Goal: Task Accomplishment & Management: Manage account settings

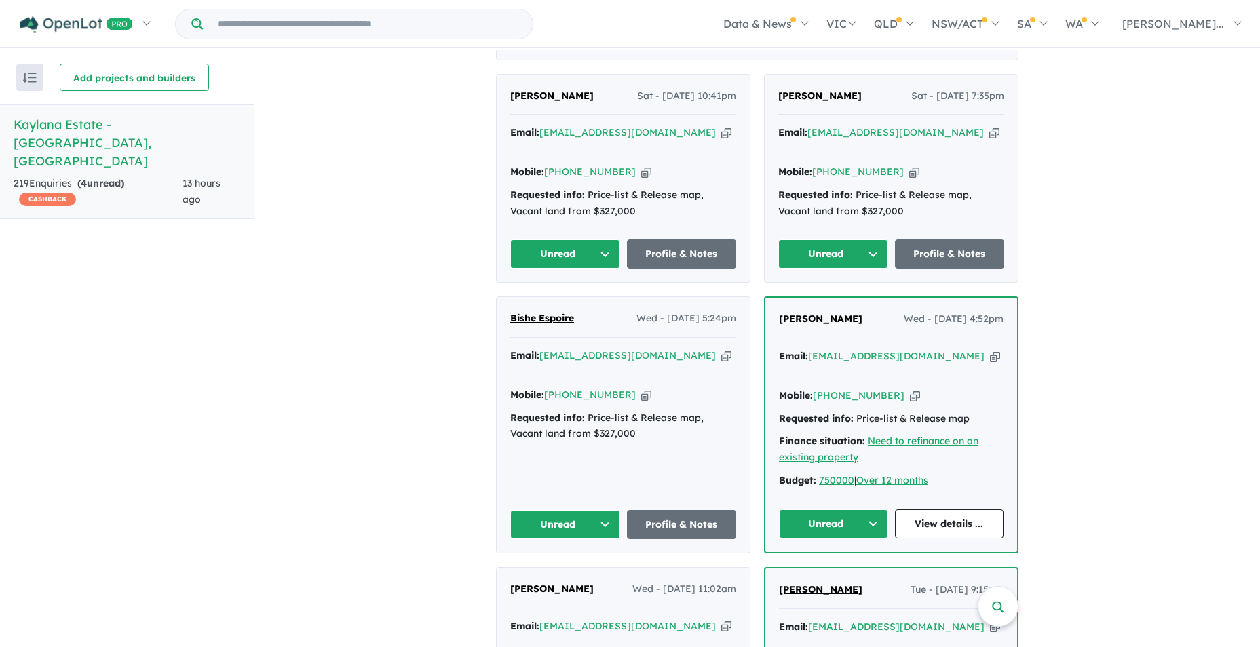
scroll to position [589, 0]
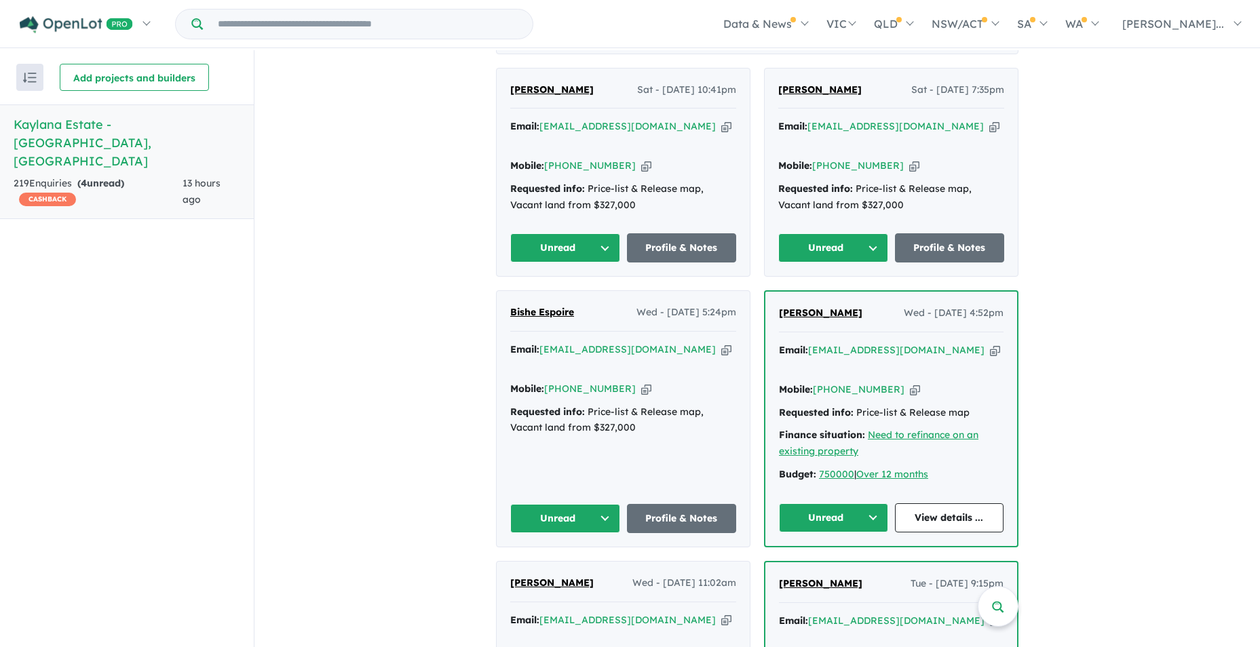
click at [599, 504] on button "Unread" at bounding box center [565, 518] width 110 height 29
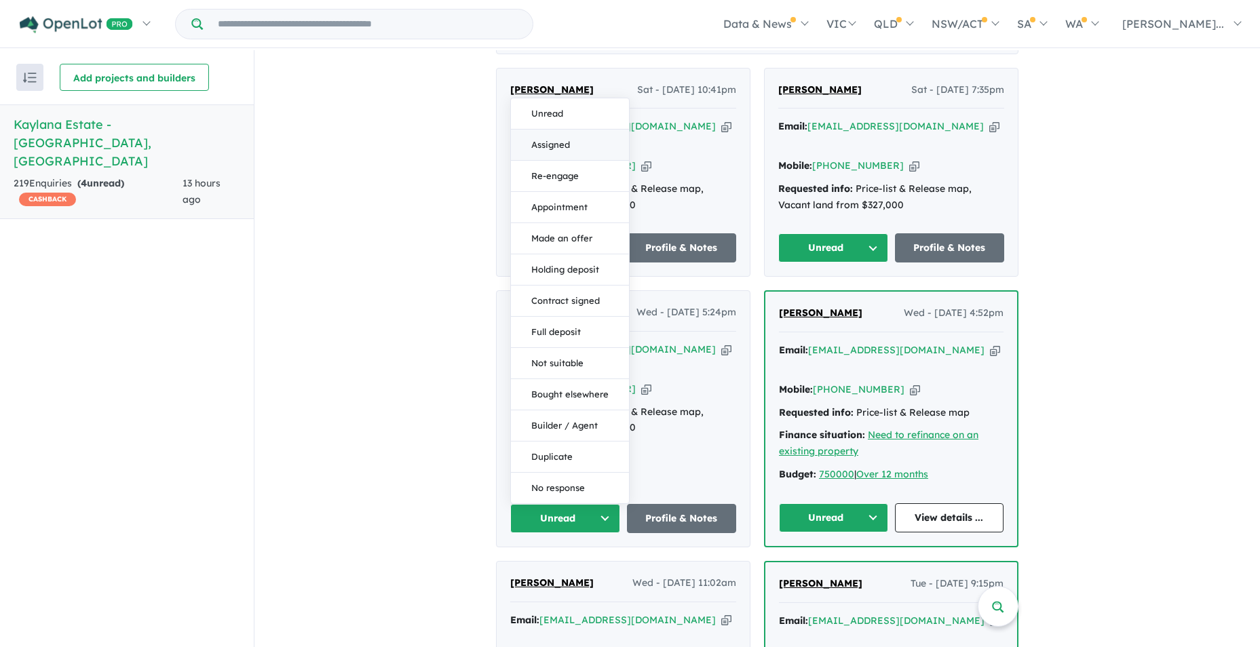
click at [555, 130] on button "Assigned" at bounding box center [570, 145] width 118 height 31
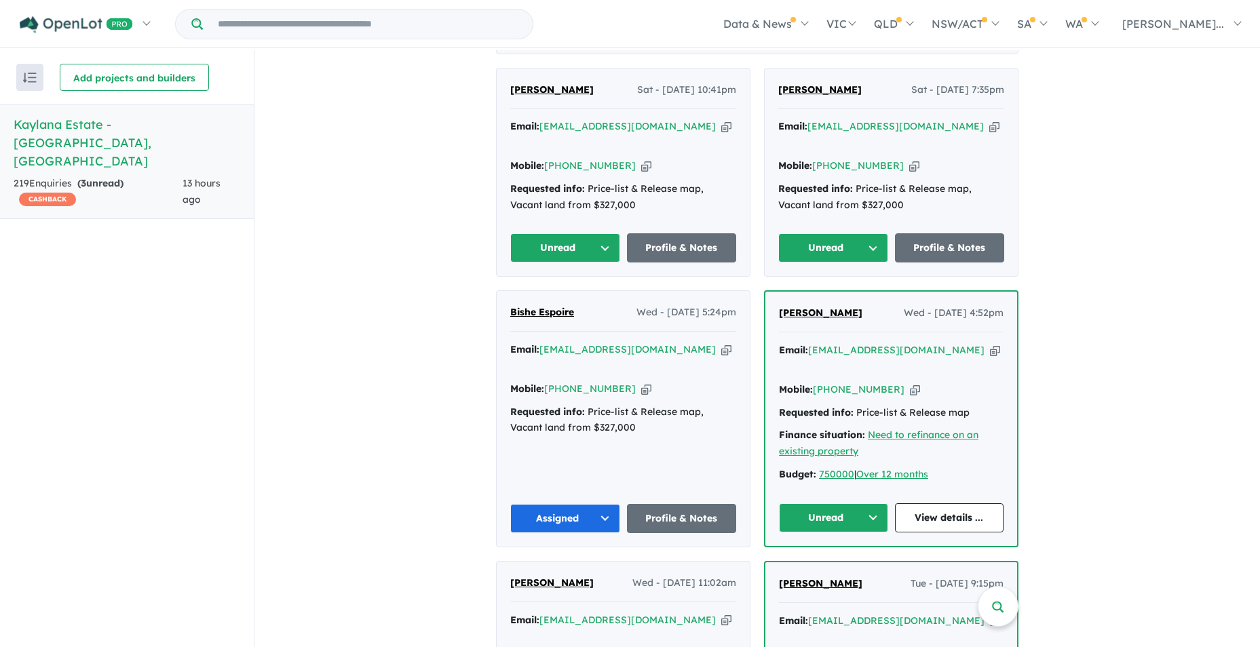
click at [875, 504] on button "Unread" at bounding box center [833, 518] width 109 height 29
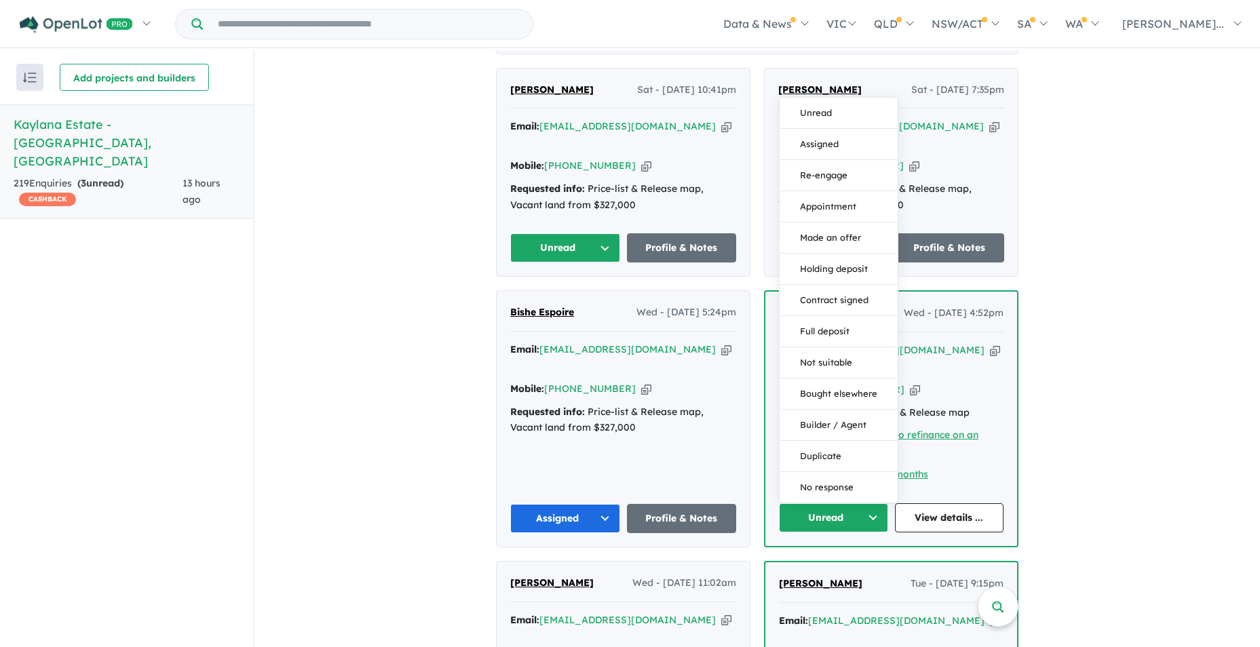
click at [849, 129] on button "Assigned" at bounding box center [839, 144] width 118 height 31
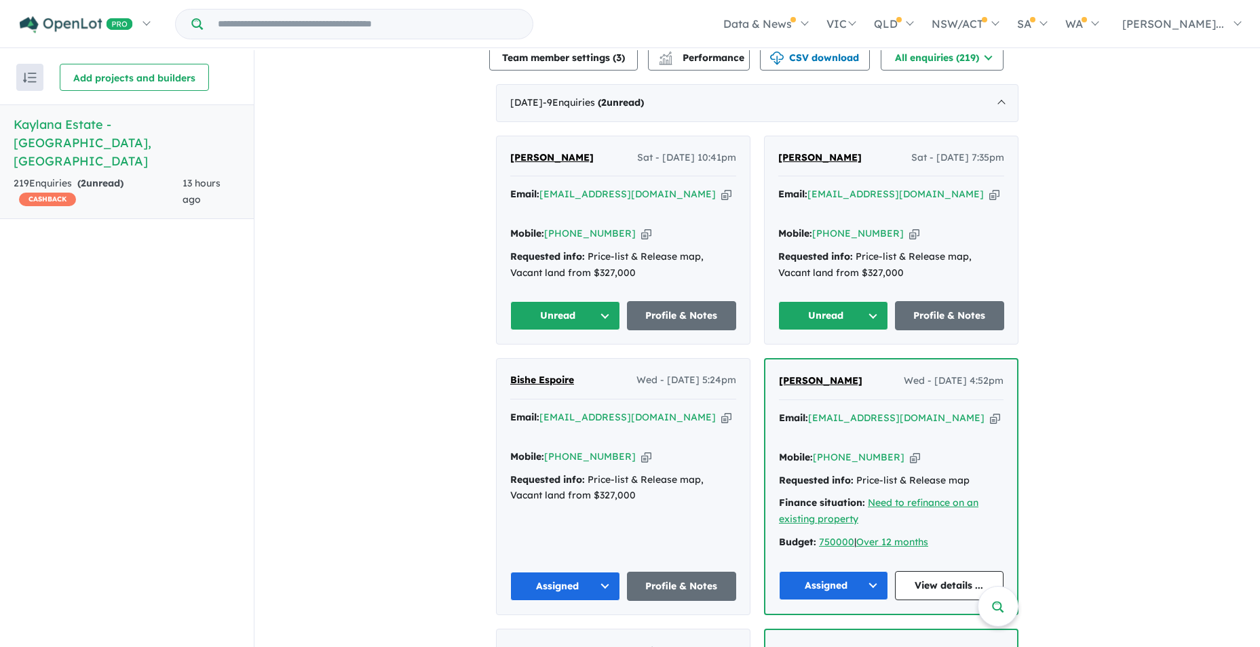
scroll to position [318, 0]
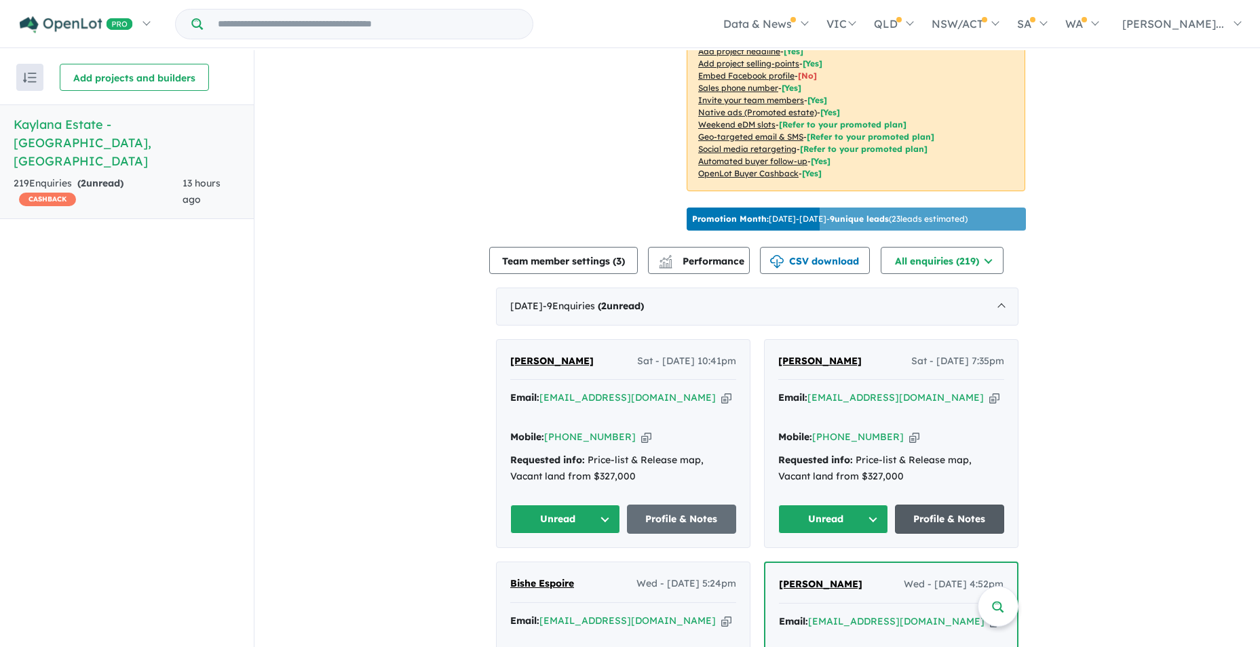
click at [941, 505] on link "Profile & Notes" at bounding box center [950, 519] width 110 height 29
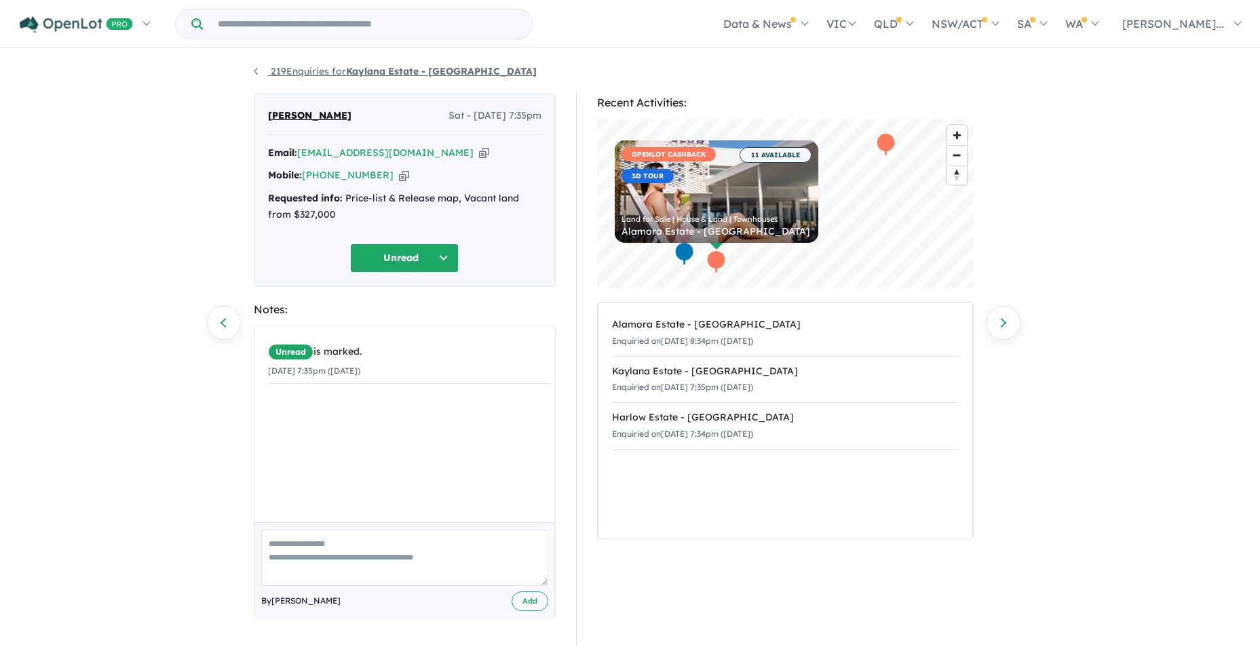
click at [257, 71] on link "219 Enquiries for Kaylana Estate - Tarneit" at bounding box center [395, 71] width 283 height 12
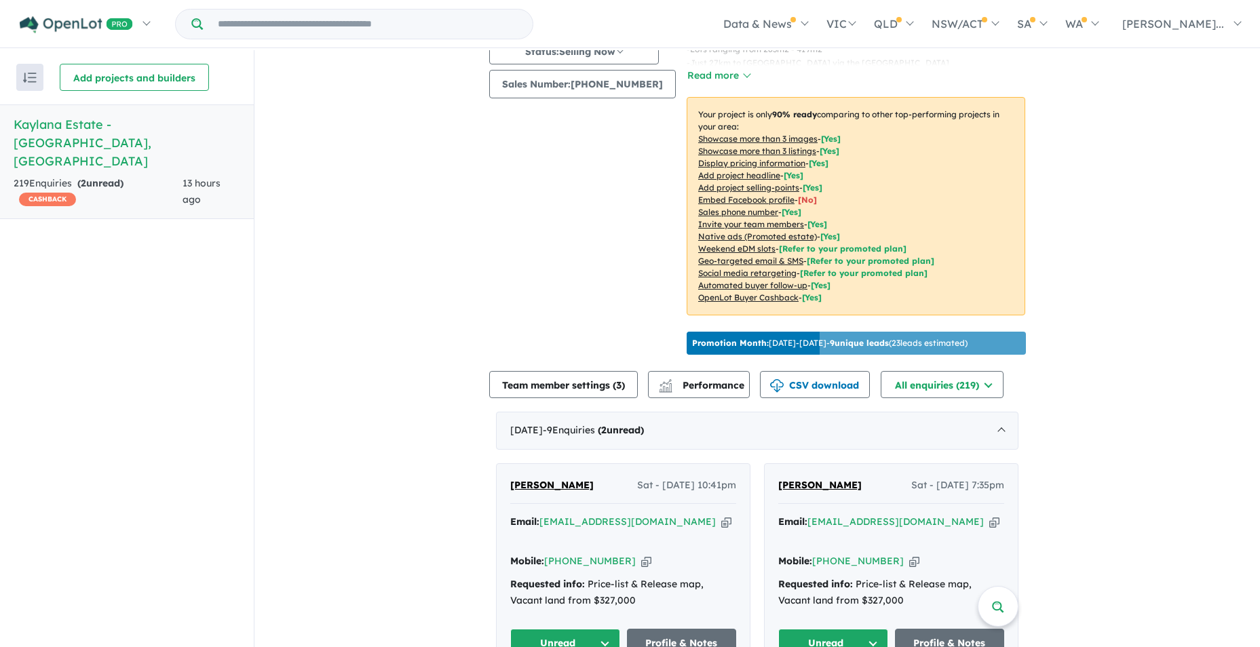
scroll to position [318, 0]
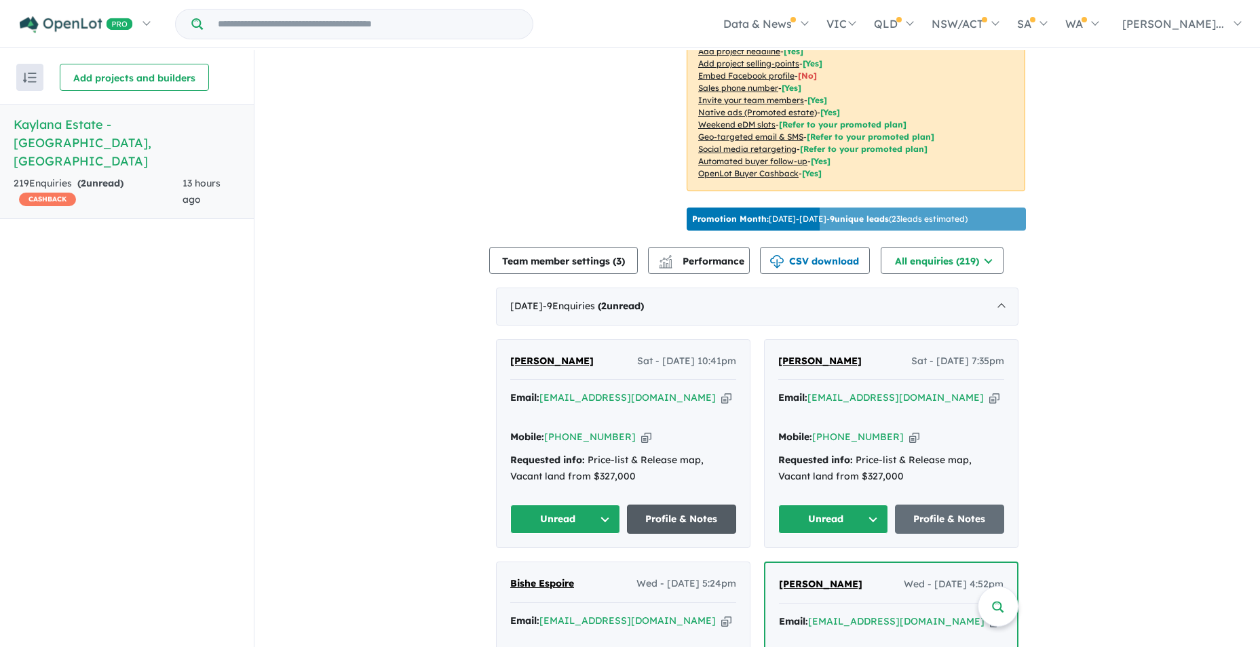
click at [669, 505] on link "Profile & Notes" at bounding box center [682, 519] width 110 height 29
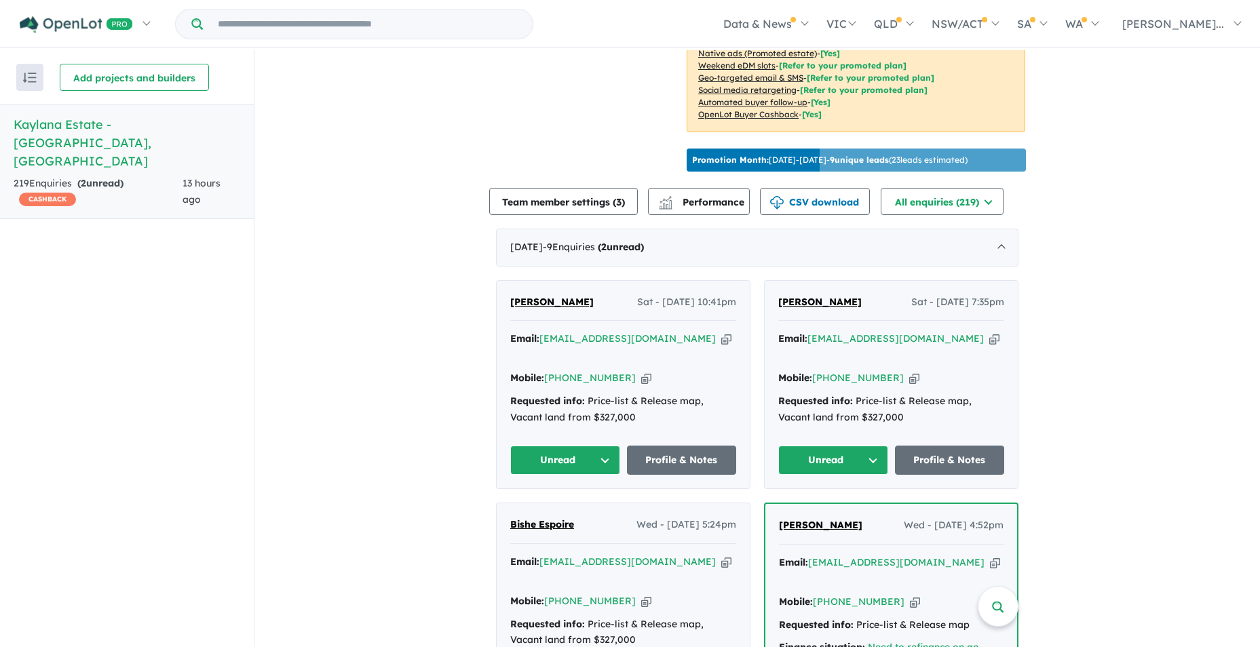
scroll to position [453, 0]
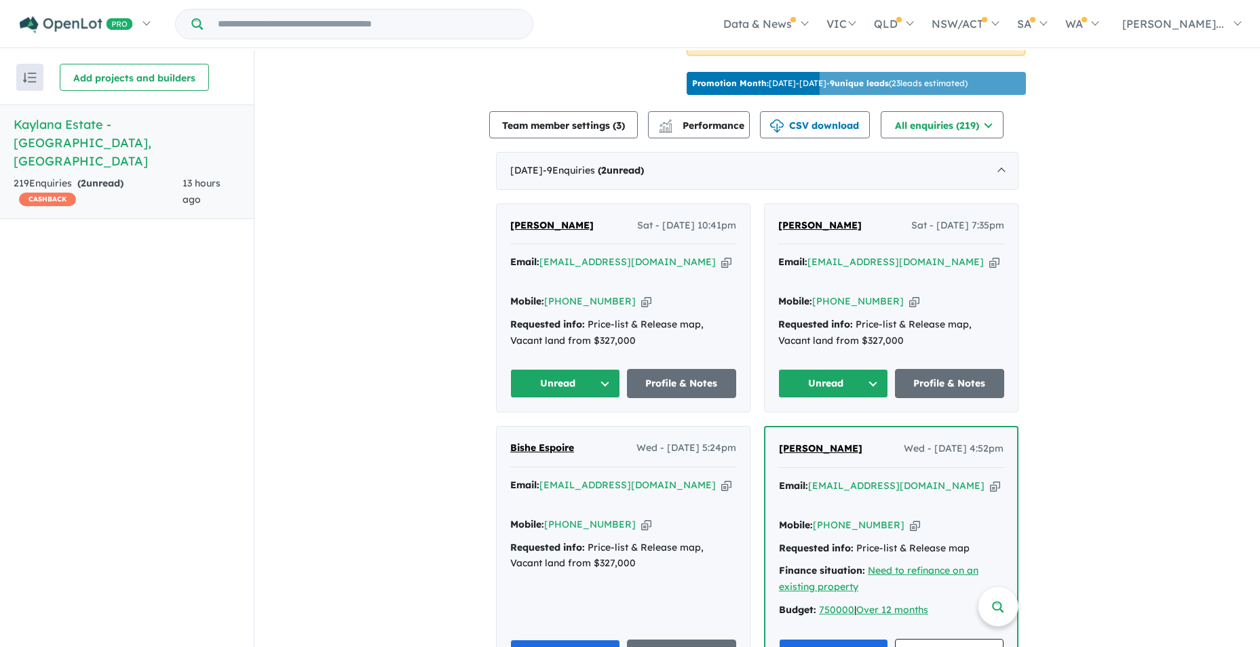
click at [873, 369] on button "Unread" at bounding box center [833, 383] width 110 height 29
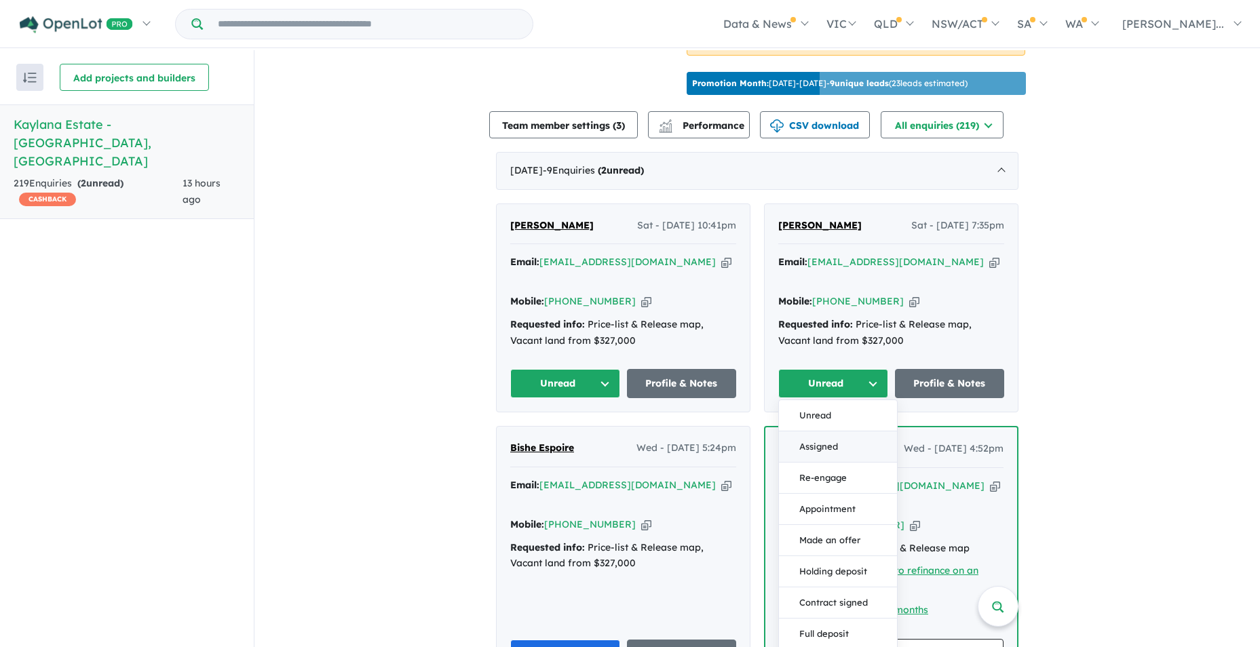
click at [825, 432] on button "Assigned" at bounding box center [838, 447] width 118 height 31
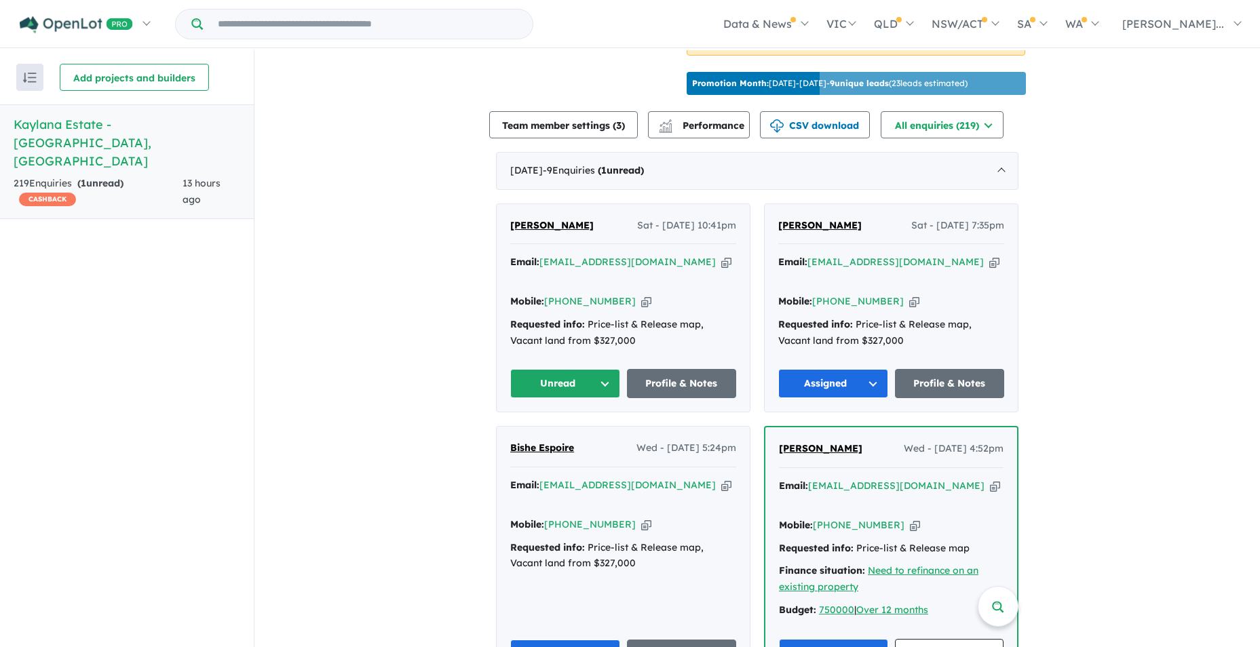
click at [605, 369] on button "Unread" at bounding box center [565, 383] width 110 height 29
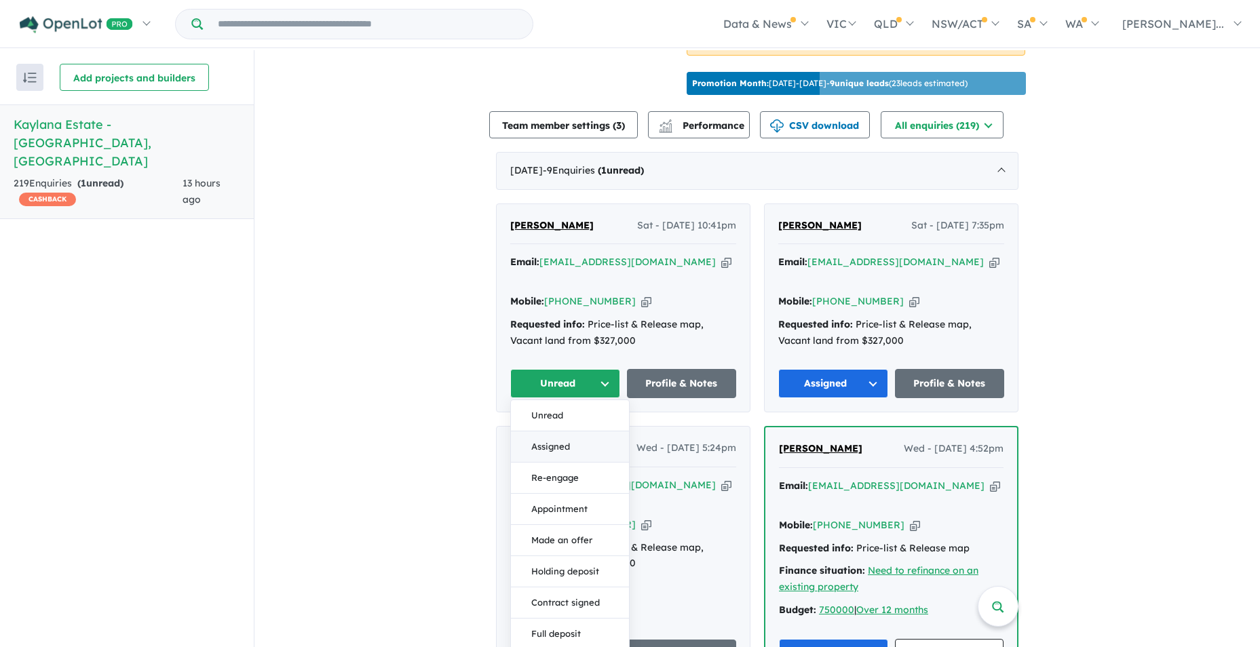
click at [552, 432] on button "Assigned" at bounding box center [570, 447] width 118 height 31
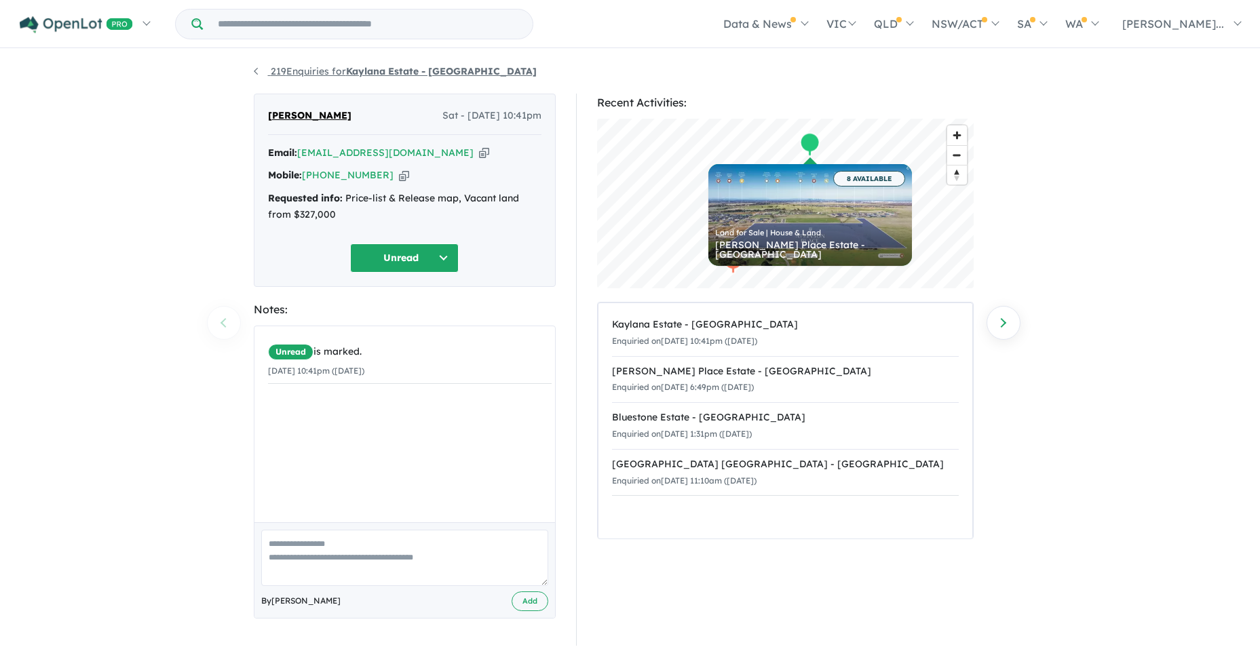
click at [257, 71] on link "219 Enquiries for Kaylana Estate - [GEOGRAPHIC_DATA]" at bounding box center [395, 71] width 283 height 12
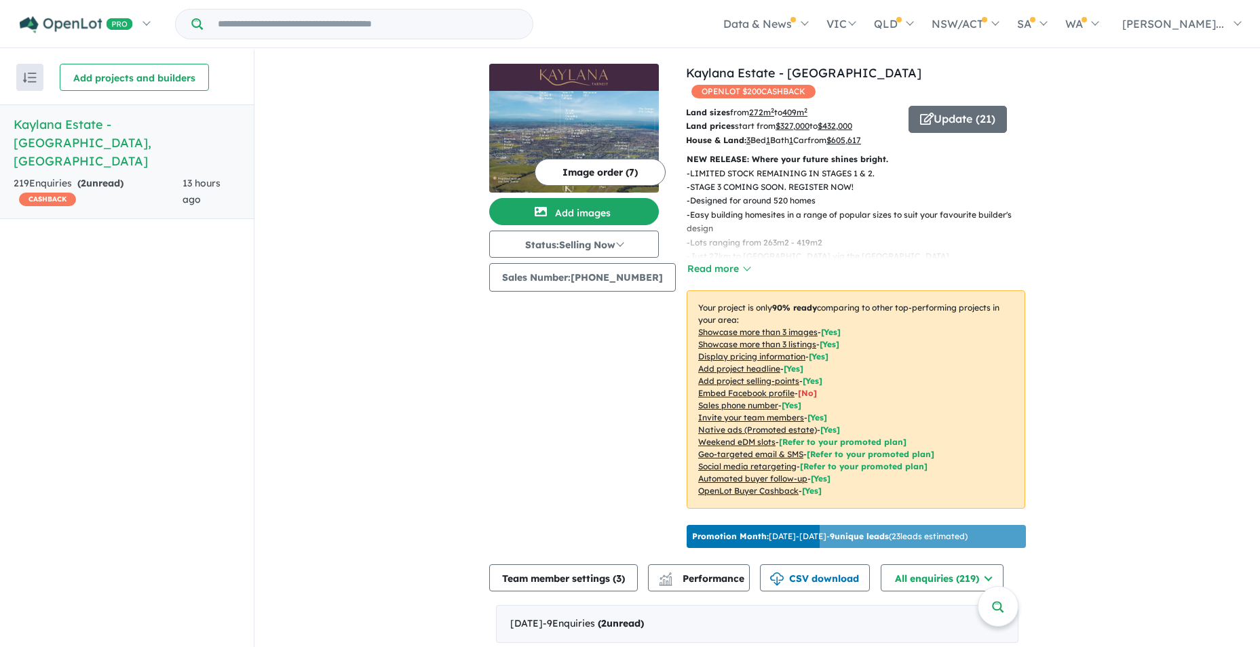
click at [80, 177] on strong "( 2 unread)" at bounding box center [100, 183] width 46 height 12
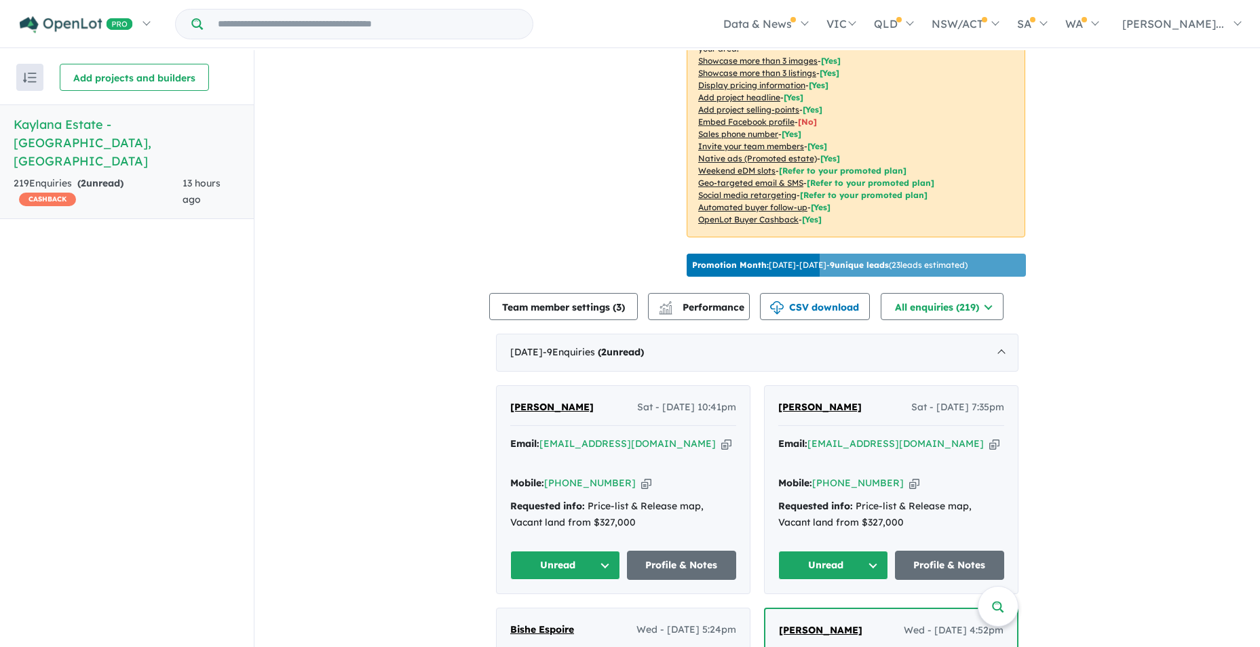
scroll to position [611, 0]
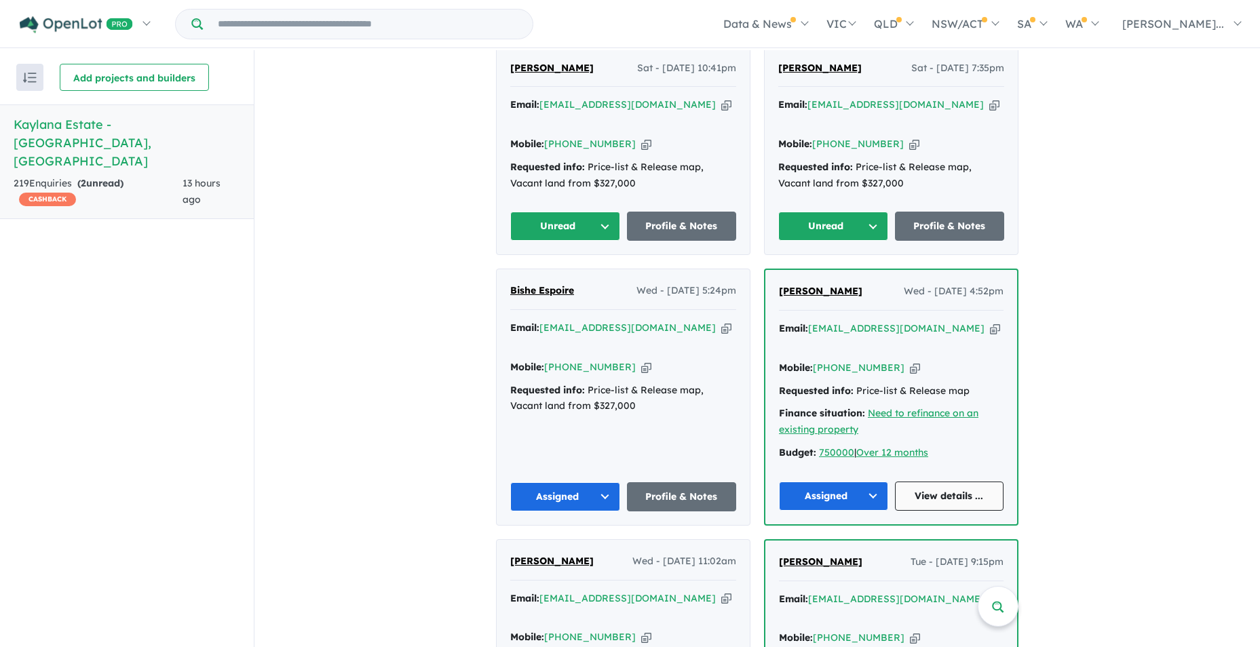
click at [938, 482] on link "View details ..." at bounding box center [949, 496] width 109 height 29
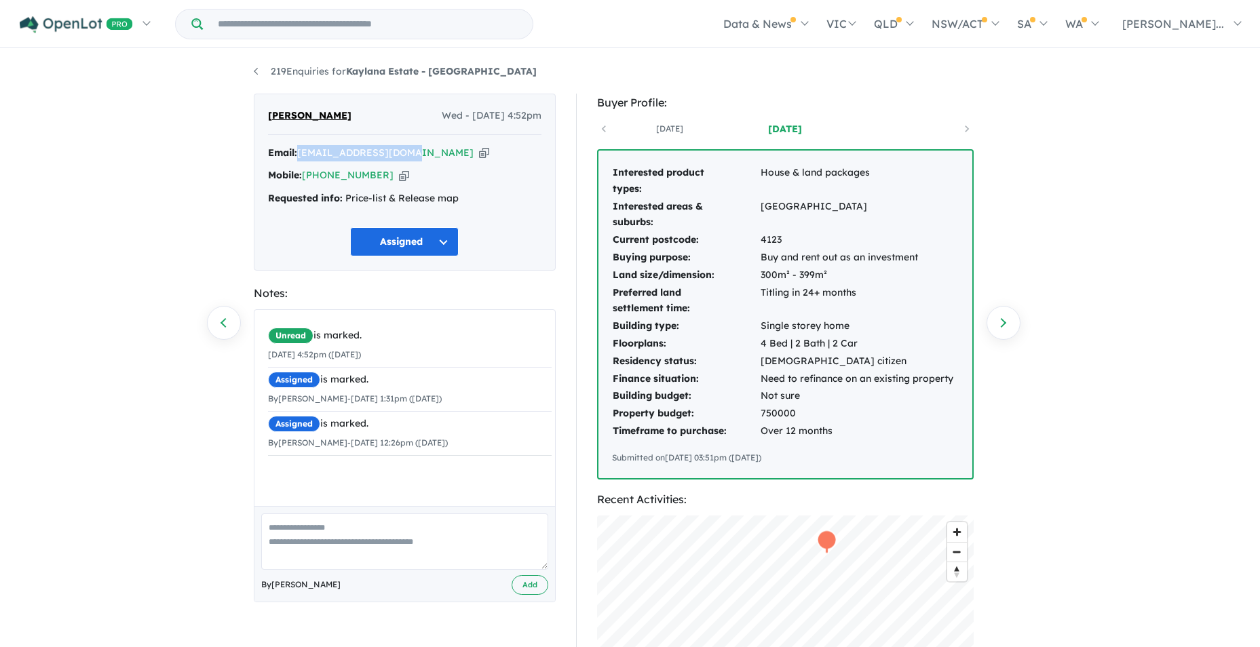
drag, startPoint x: 392, startPoint y: 153, endPoint x: 299, endPoint y: 152, distance: 93.0
click at [299, 152] on div "Email: tijopral@yahoo.co.in Copied!" at bounding box center [404, 153] width 273 height 16
drag, startPoint x: 299, startPoint y: 152, endPoint x: 318, endPoint y: 154, distance: 19.1
copy a%20Kaylana%20Estate%20-%20Tarneit"] "[EMAIL_ADDRESS][DOMAIN_NAME]"
drag, startPoint x: 1069, startPoint y: 159, endPoint x: 1045, endPoint y: 62, distance: 99.9
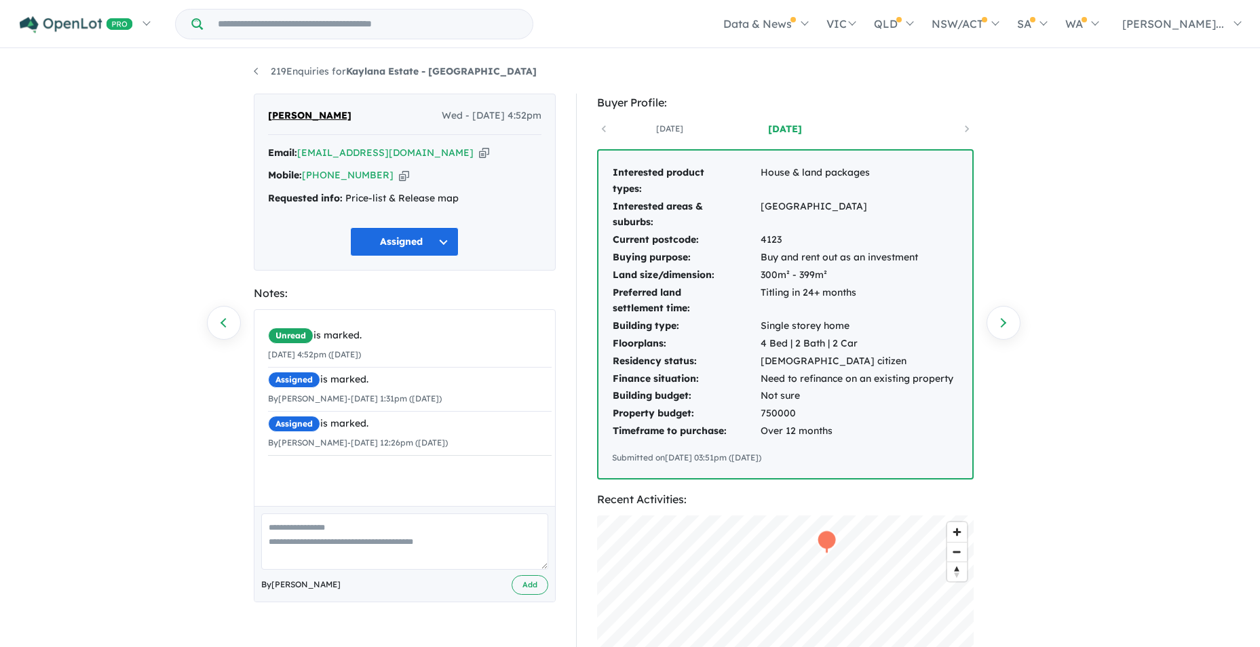
click at [1069, 157] on div "219 Enquiries for Kaylana Estate - Tarneit Previous enquiry Next enquiry Tijo T…" at bounding box center [630, 349] width 1260 height 599
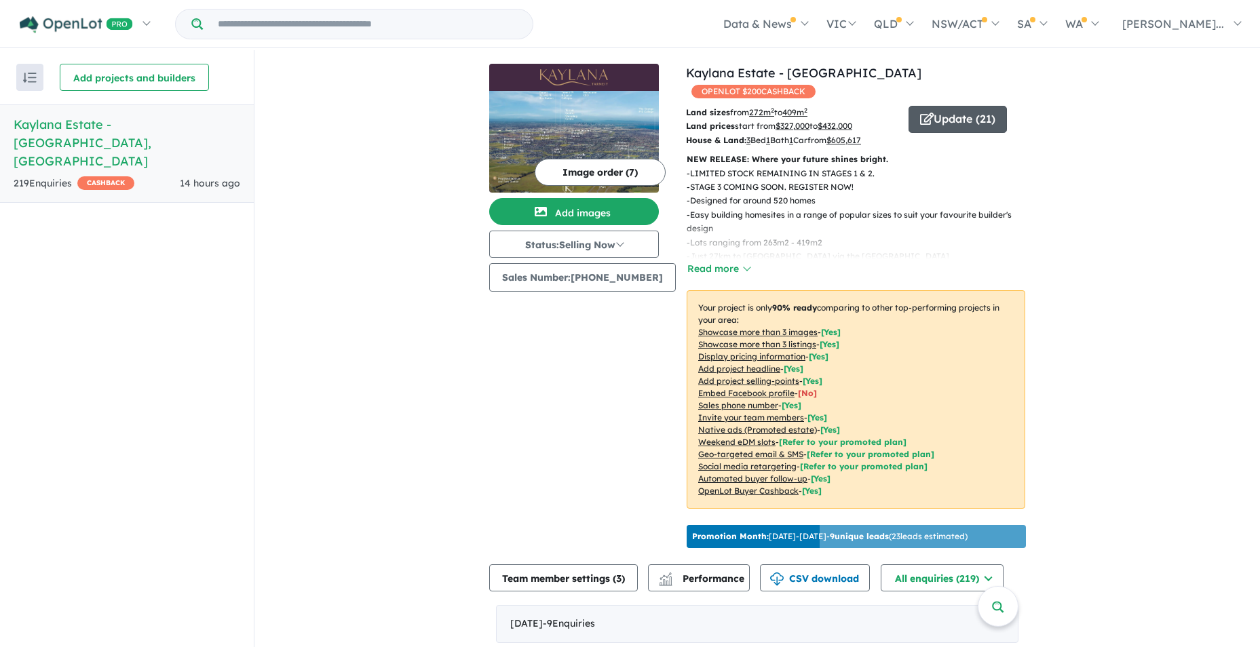
click at [947, 106] on button "Update ( 21 )" at bounding box center [958, 119] width 98 height 27
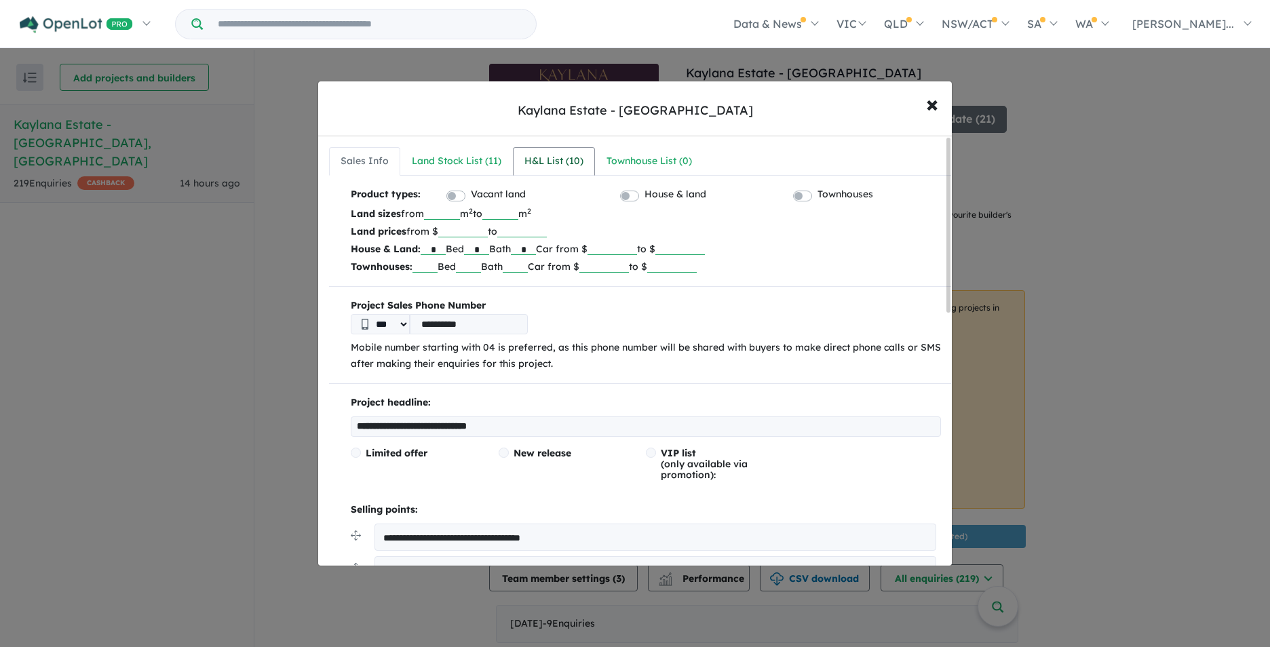
click at [539, 160] on div "H&L List ( 10 )" at bounding box center [554, 161] width 59 height 16
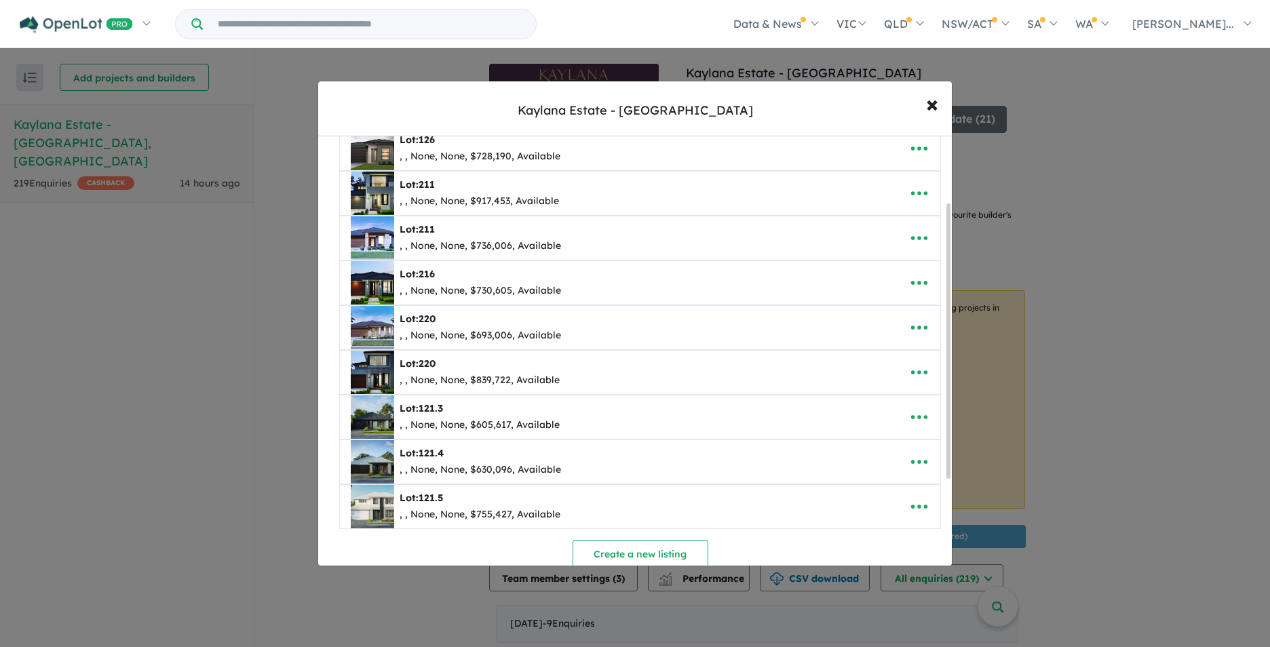
scroll to position [105, 0]
